Goal: Information Seeking & Learning: Learn about a topic

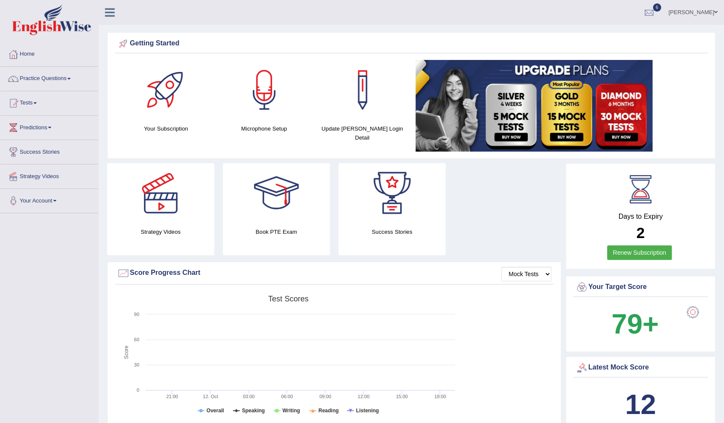
click at [24, 103] on link "Tests" at bounding box center [49, 101] width 98 height 21
click at [40, 137] on link "Take Mock Test" at bounding box center [56, 138] width 80 height 15
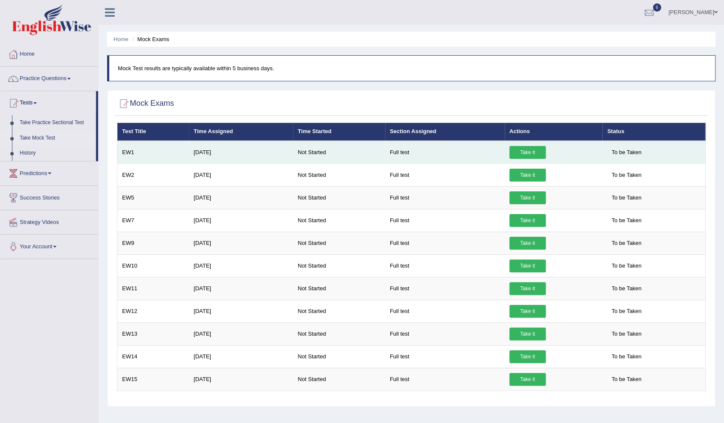
click at [534, 147] on link "Take it" at bounding box center [527, 152] width 36 height 13
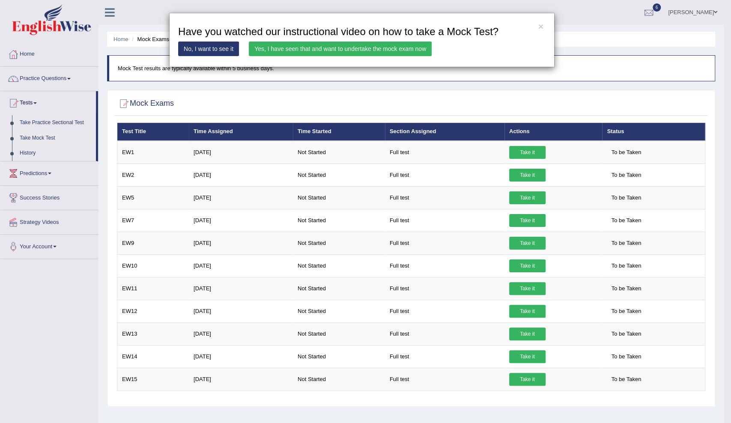
click at [368, 43] on link "Yes, I have seen that and want to undertake the mock exam now" at bounding box center [340, 49] width 183 height 15
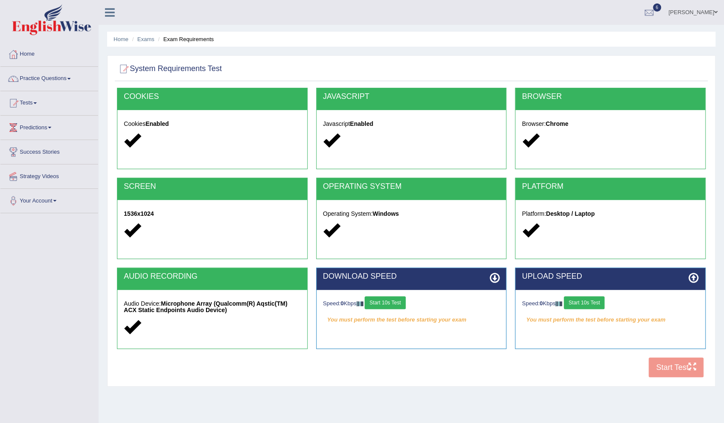
click at [397, 301] on button "Start 10s Test" at bounding box center [384, 302] width 41 height 13
click at [593, 301] on button "Start 10s Test" at bounding box center [583, 302] width 41 height 13
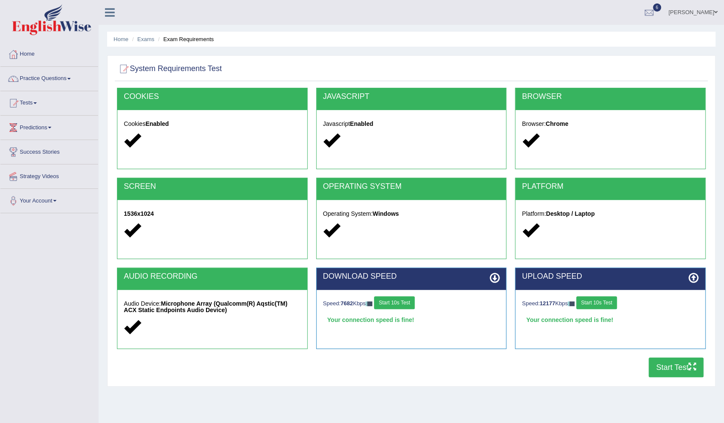
click at [663, 365] on button "Start Test" at bounding box center [675, 368] width 55 height 20
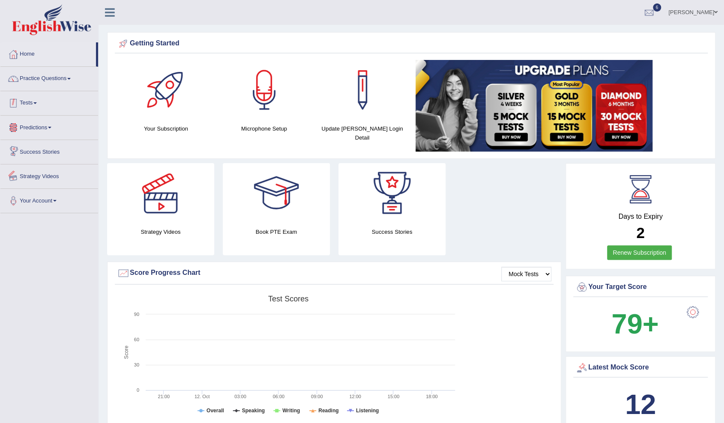
click at [30, 107] on link "Tests" at bounding box center [49, 101] width 98 height 21
click at [30, 149] on link "History" at bounding box center [56, 153] width 80 height 15
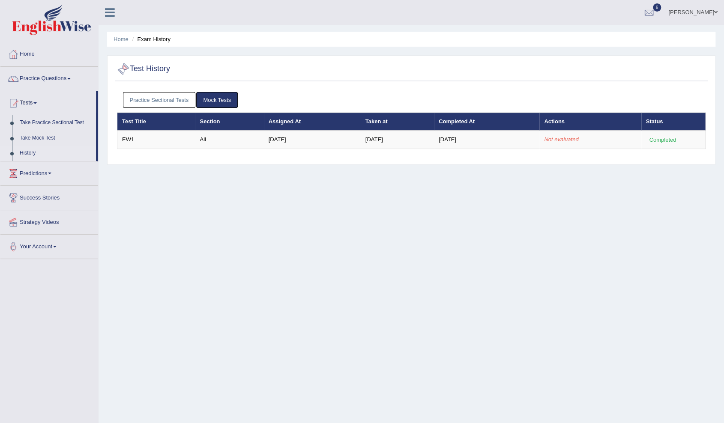
click at [148, 98] on link "Practice Sectional Tests" at bounding box center [159, 100] width 73 height 16
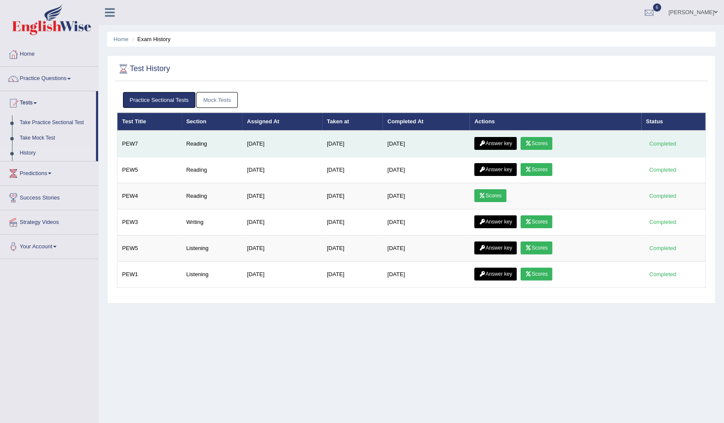
click at [547, 140] on link "Scores" at bounding box center [536, 143] width 32 height 13
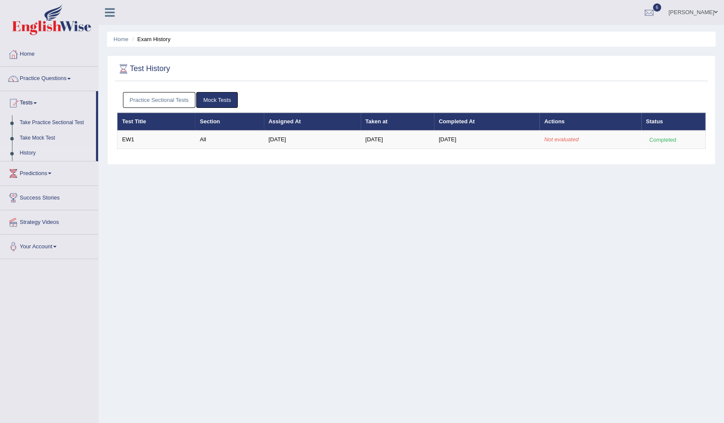
click at [165, 103] on link "Practice Sectional Tests" at bounding box center [159, 100] width 73 height 16
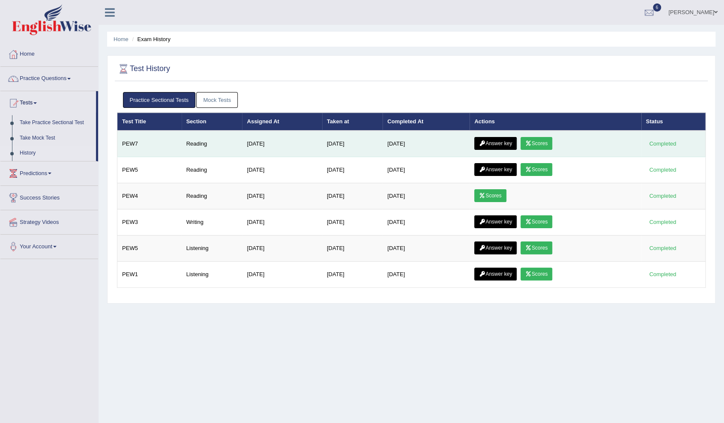
click at [506, 143] on link "Answer key" at bounding box center [495, 143] width 42 height 13
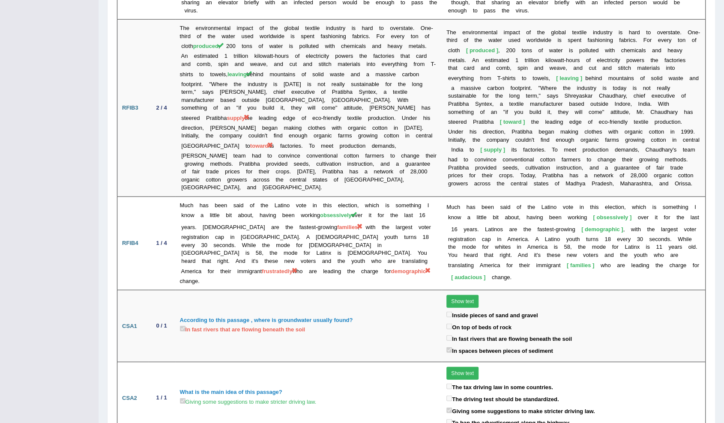
scroll to position [1263, 0]
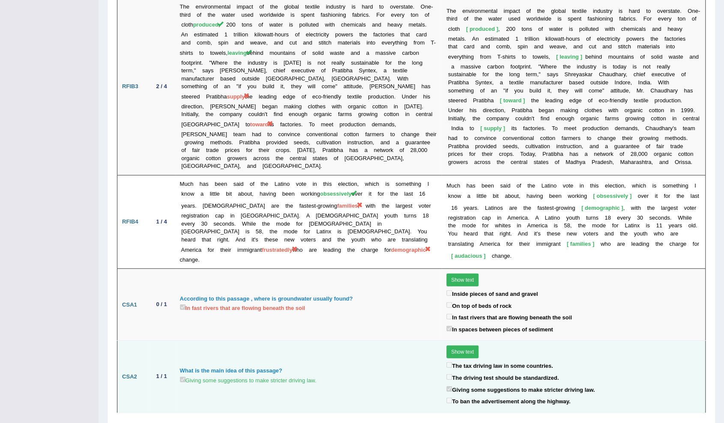
drag, startPoint x: 283, startPoint y: 227, endPoint x: 188, endPoint y: 309, distance: 125.7
click at [188, 341] on td "What is the main idea of this passage? Giving some suggestions to make stricter…" at bounding box center [308, 377] width 267 height 72
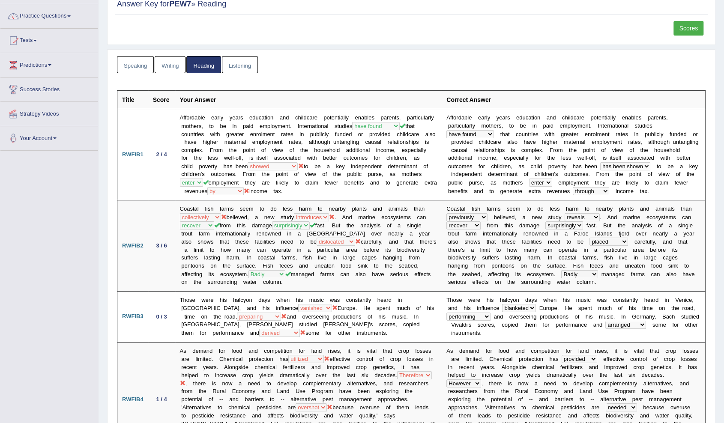
scroll to position [0, 0]
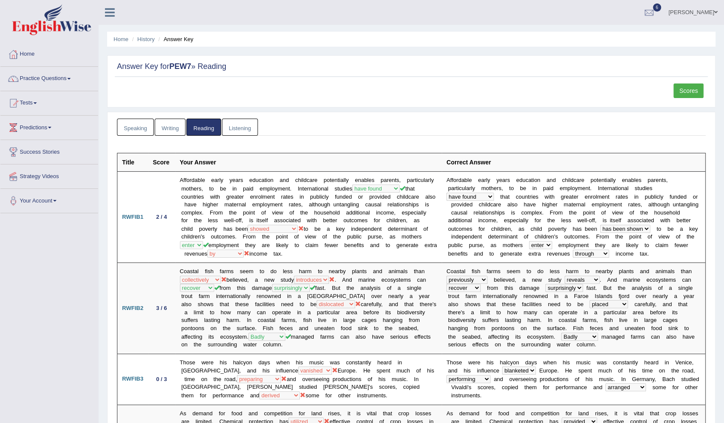
click at [691, 89] on link "Scores" at bounding box center [688, 90] width 30 height 15
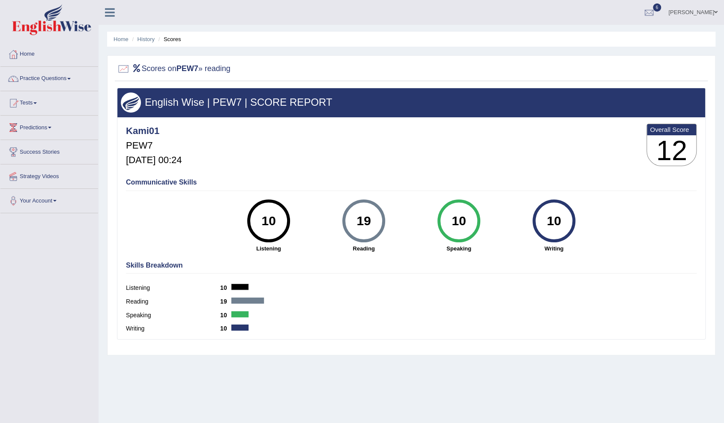
scroll to position [26, 0]
